Goal: Task Accomplishment & Management: Manage account settings

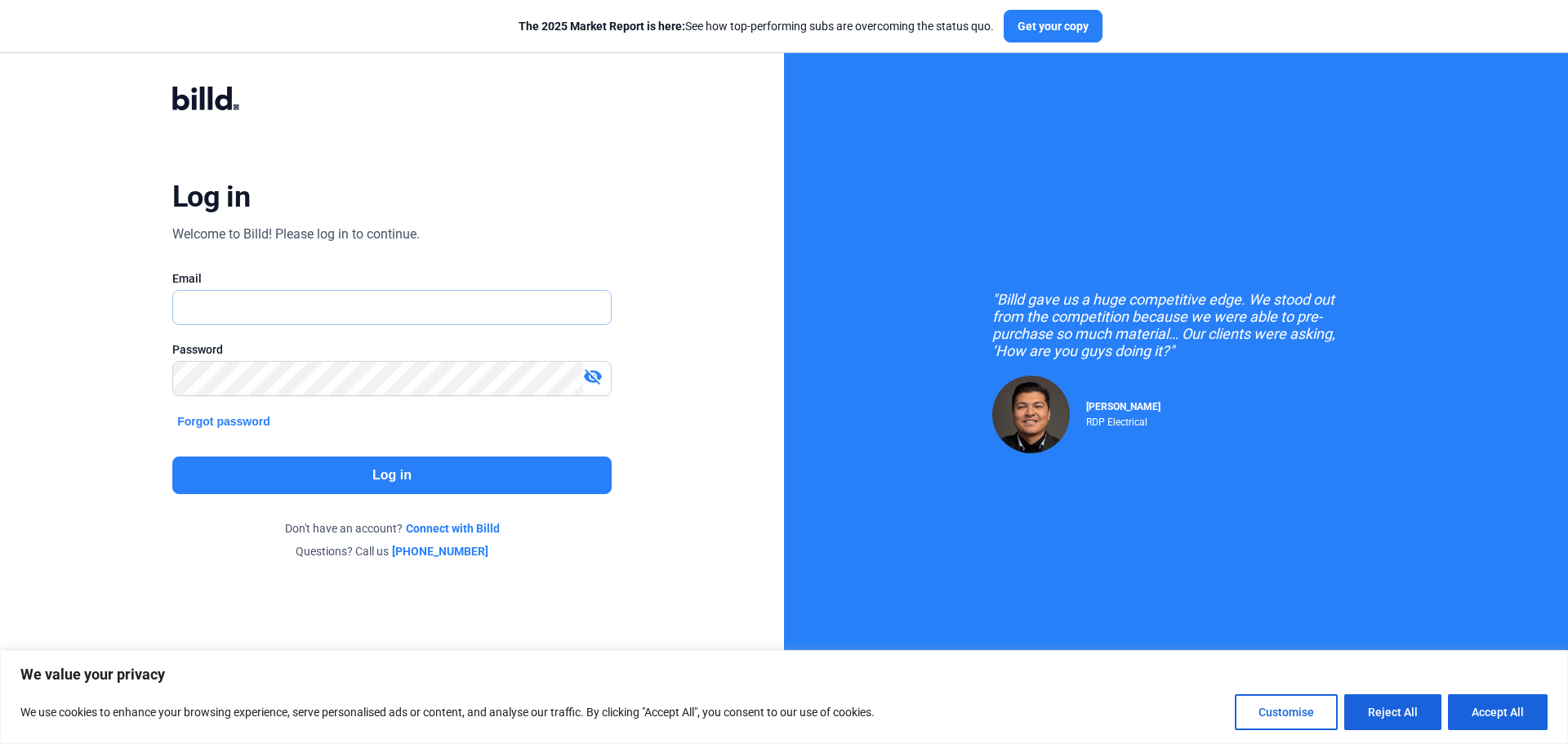
type input "[EMAIL_ADDRESS][DOMAIN_NAME]"
click at [347, 462] on button "Log in" at bounding box center [391, 475] width 439 height 37
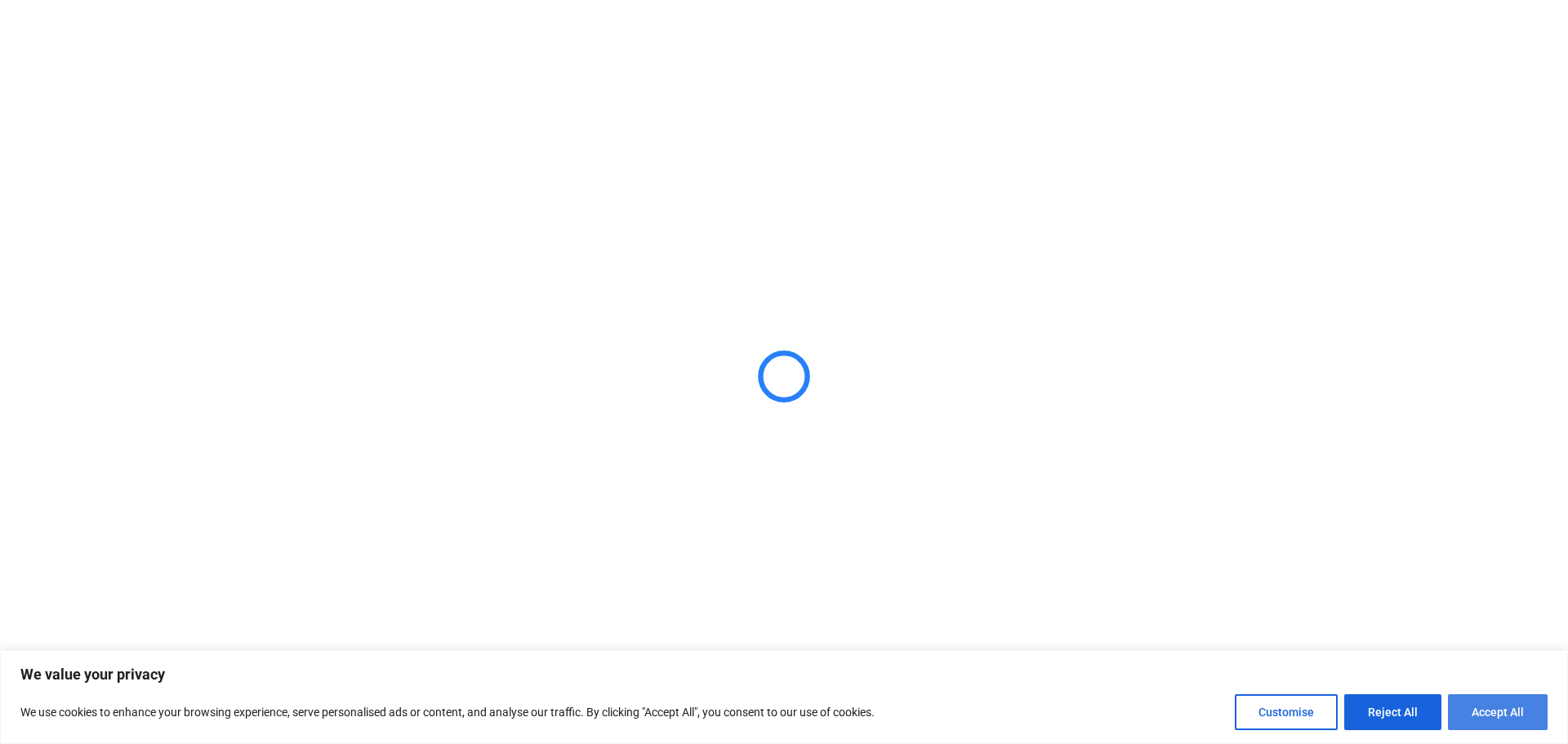
click at [1519, 708] on button "Accept All" at bounding box center [1497, 712] width 99 height 36
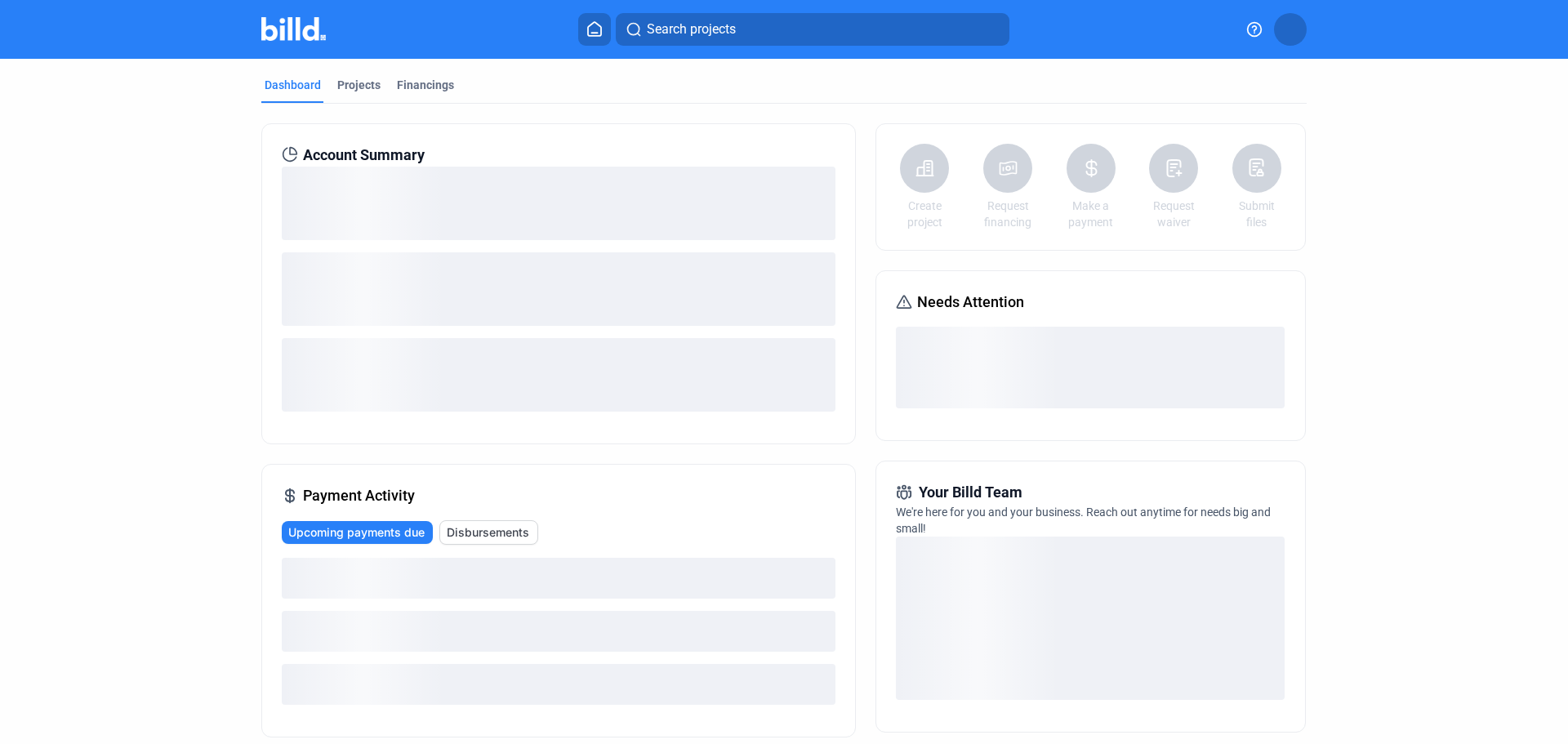
checkbox input "true"
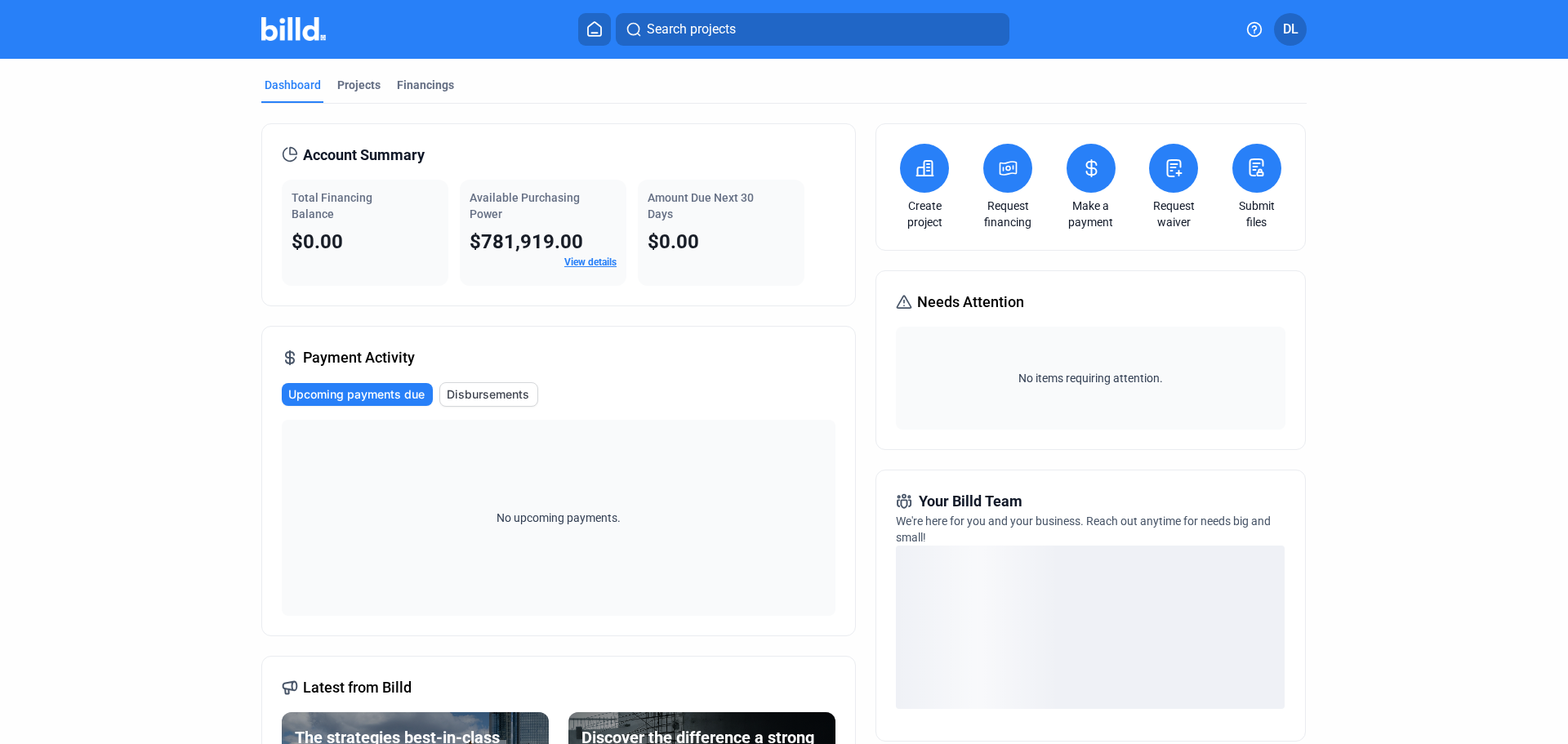
click at [595, 261] on link "View details" at bounding box center [590, 262] width 52 height 12
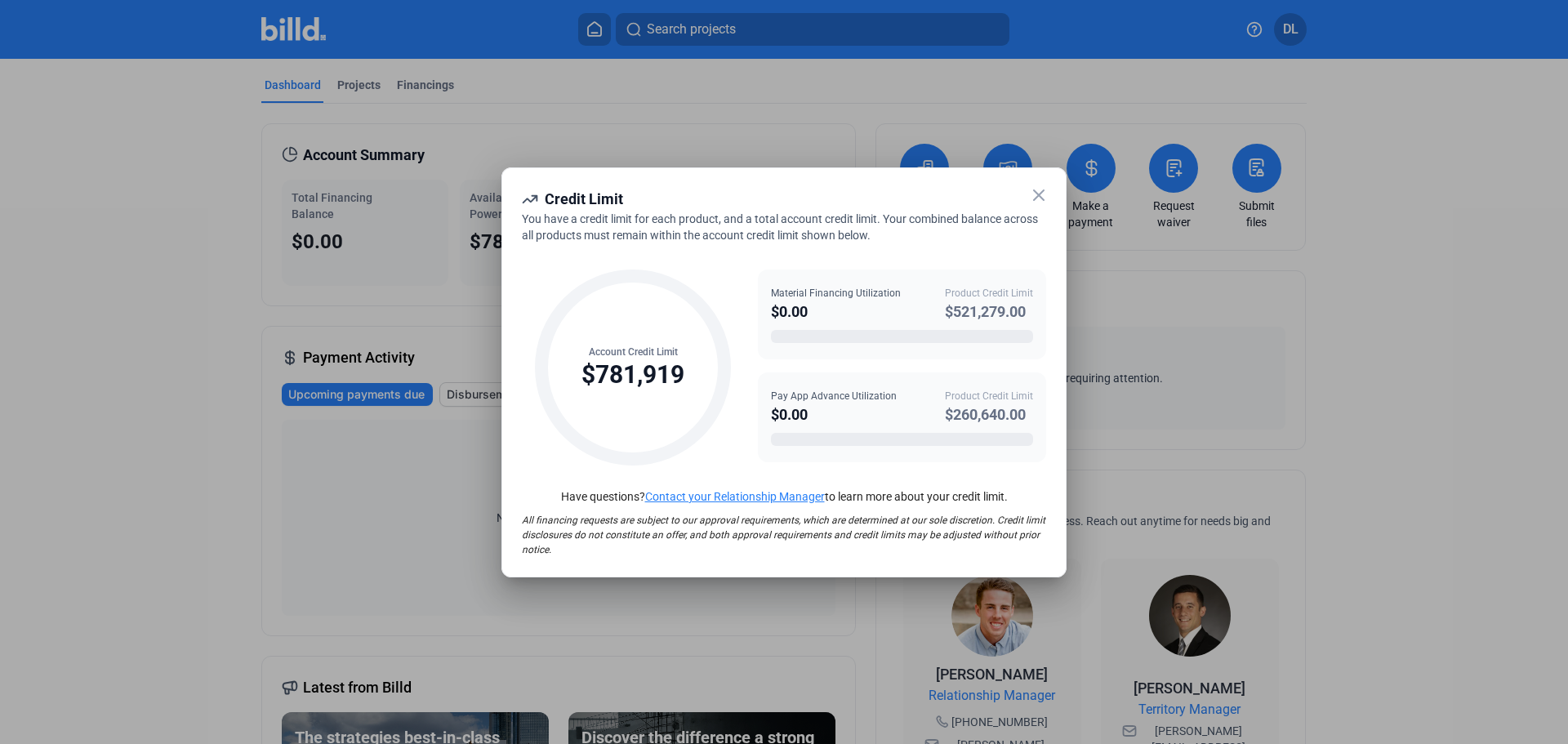
click at [1031, 193] on icon at bounding box center [1038, 195] width 20 height 20
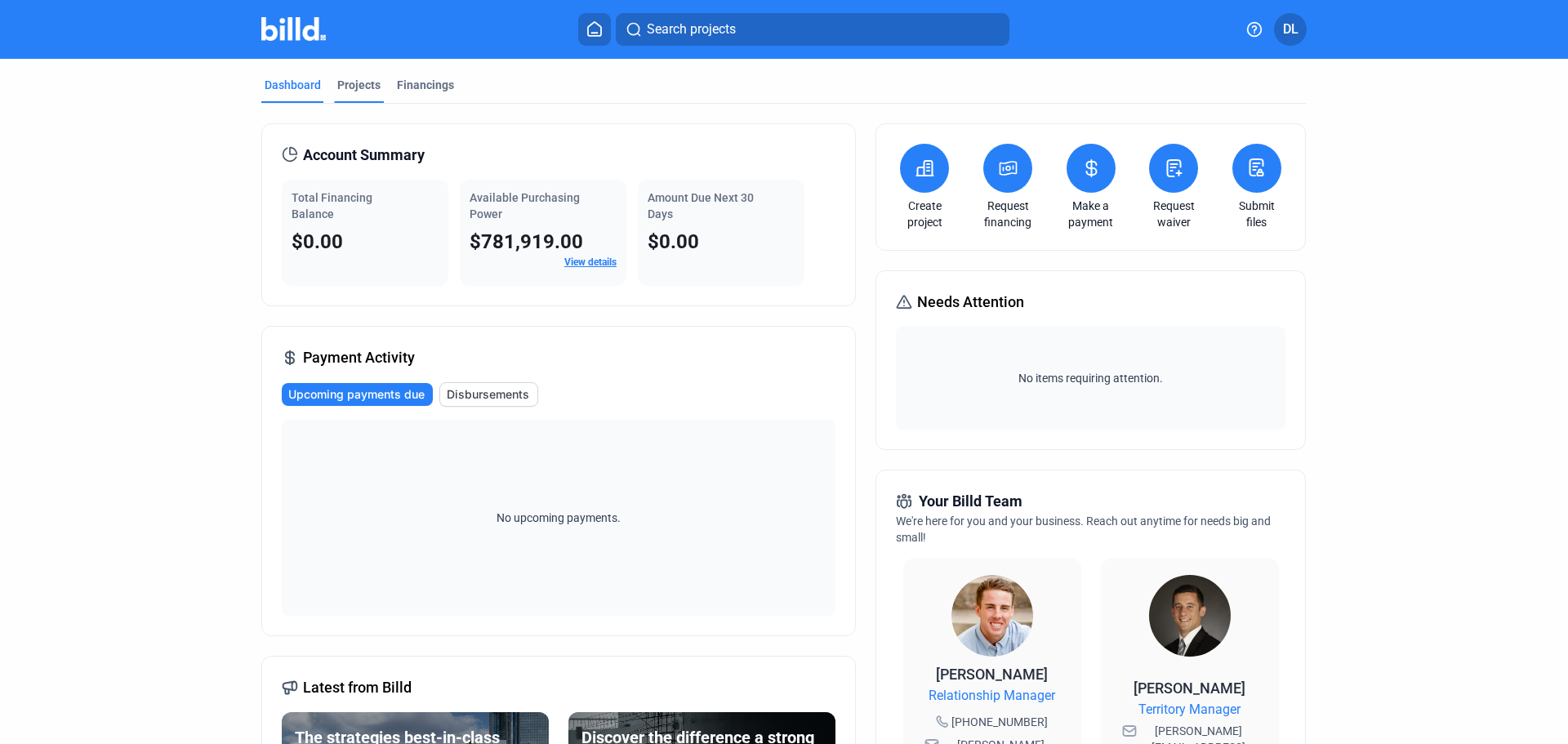
click at [368, 83] on div "Projects" at bounding box center [359, 85] width 43 height 17
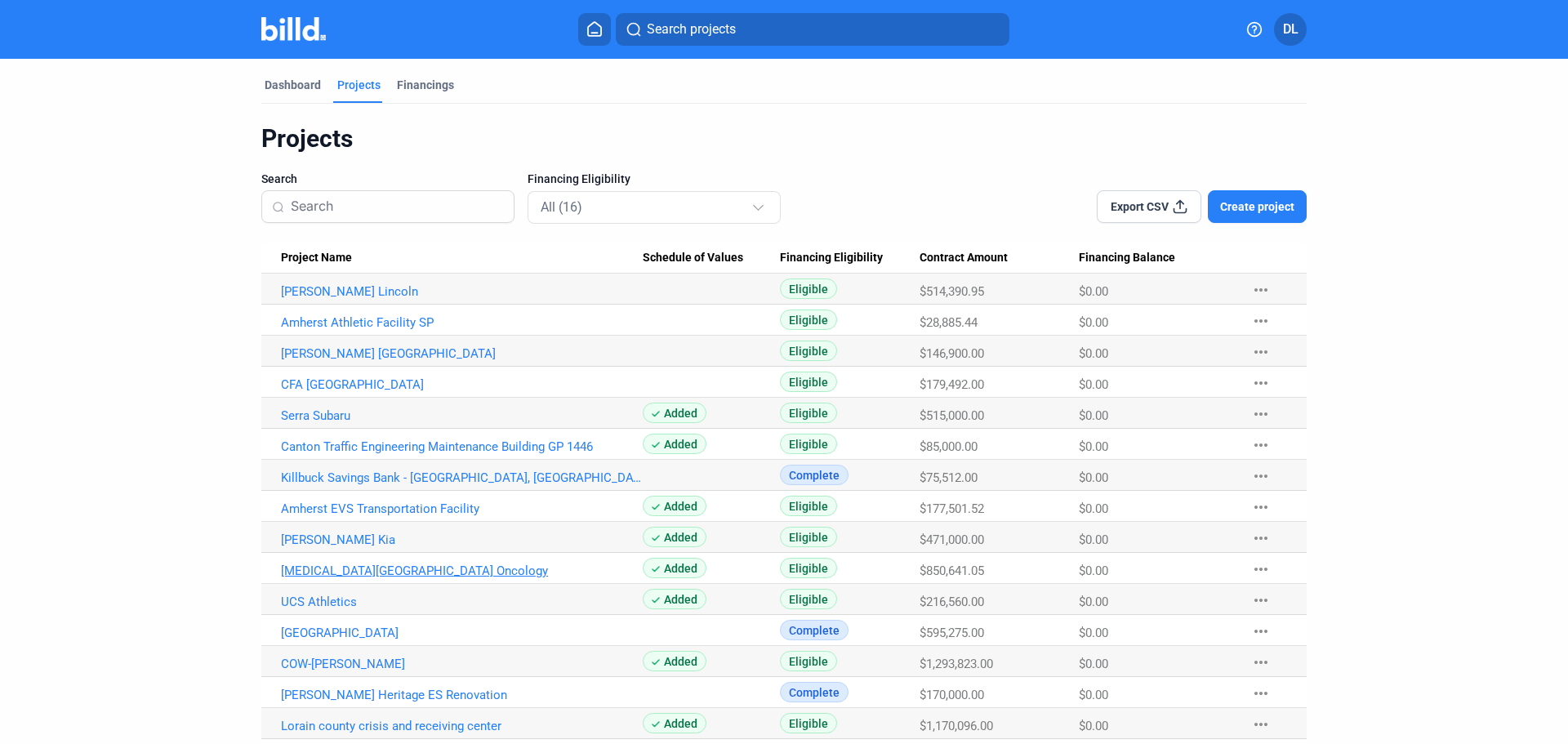
scroll to position [67, 0]
